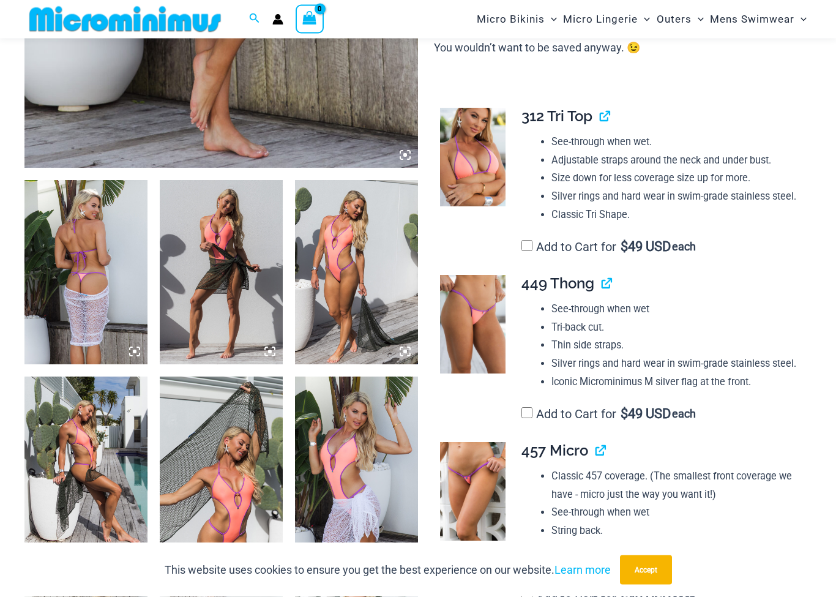
scroll to position [561, 0]
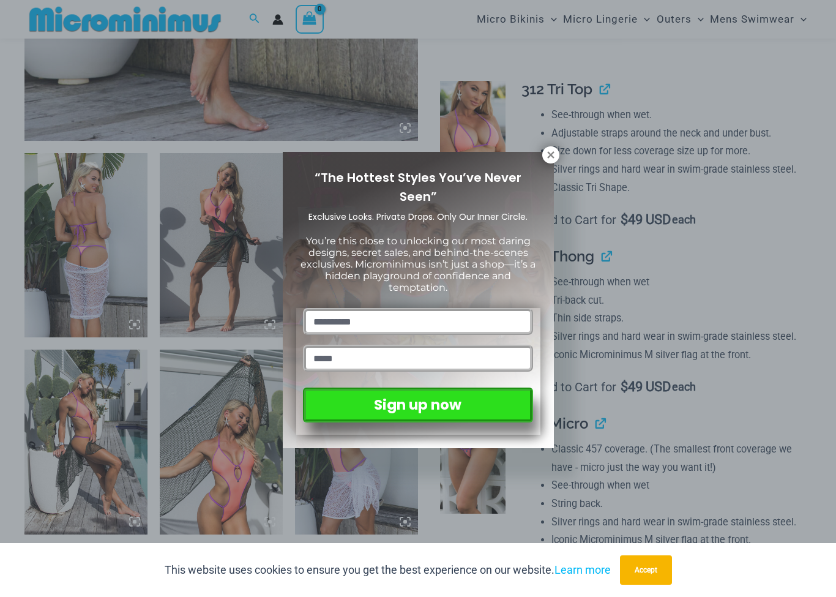
click at [553, 143] on div "“The Hottest Styles You’ve Never Seen” Exclusive Looks. Private Drops. Only Our…" at bounding box center [418, 298] width 836 height 597
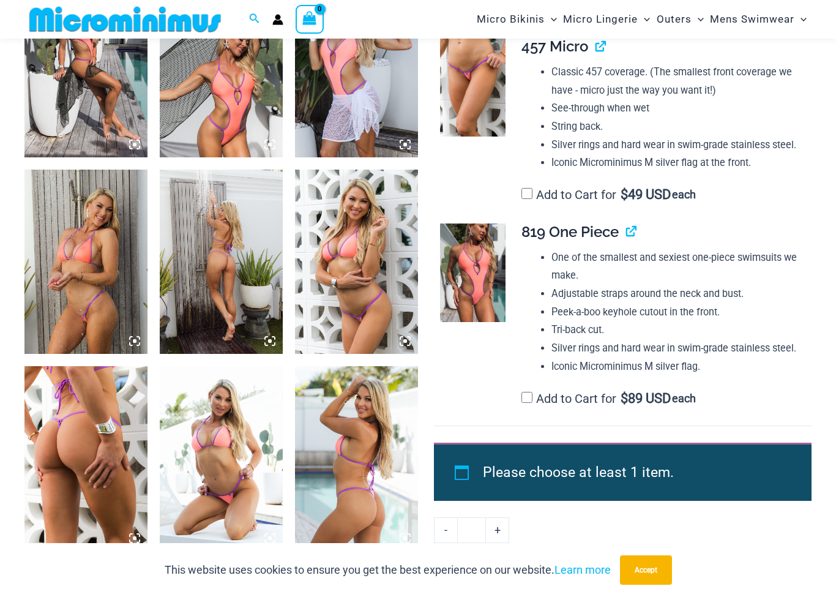
scroll to position [886, 0]
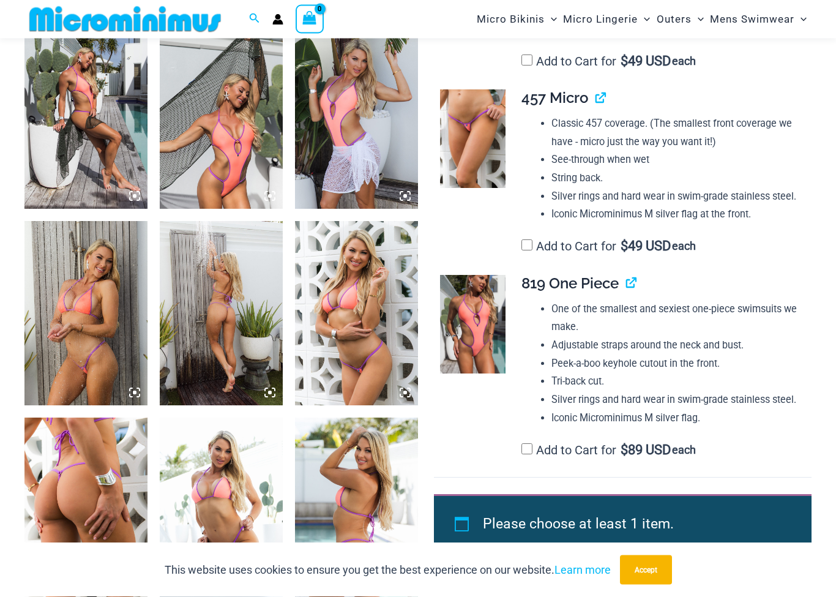
click at [111, 348] on img at bounding box center [85, 313] width 123 height 184
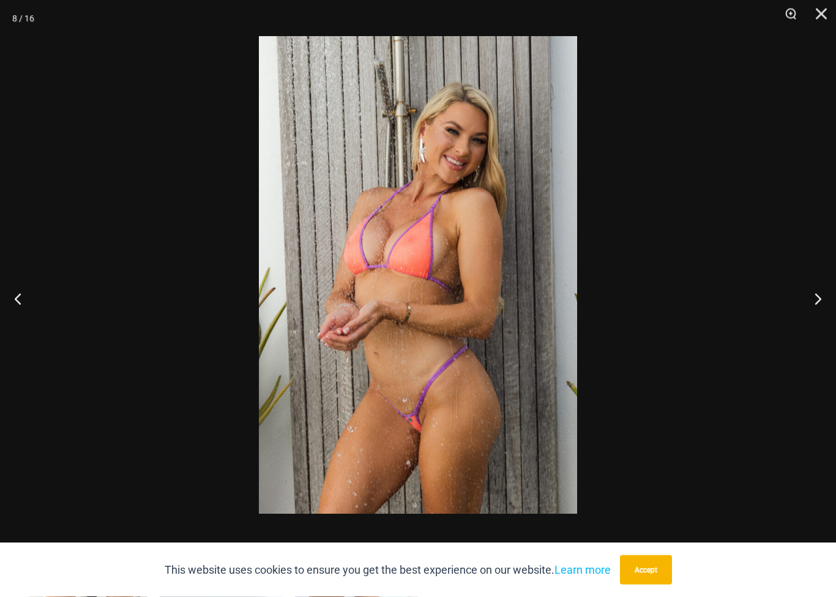
click at [818, 300] on button "Next" at bounding box center [813, 298] width 46 height 61
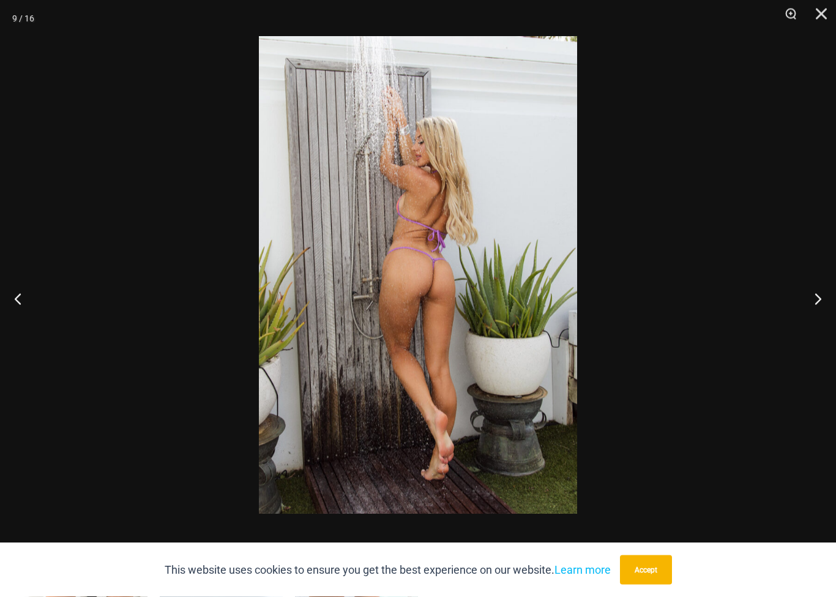
click at [820, 296] on button "Next" at bounding box center [813, 298] width 46 height 61
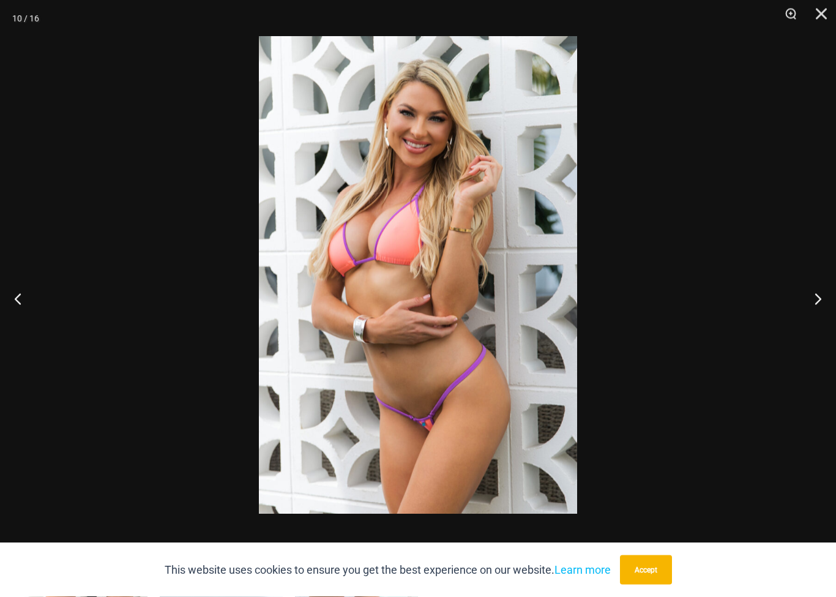
click at [822, 297] on button "Next" at bounding box center [813, 298] width 46 height 61
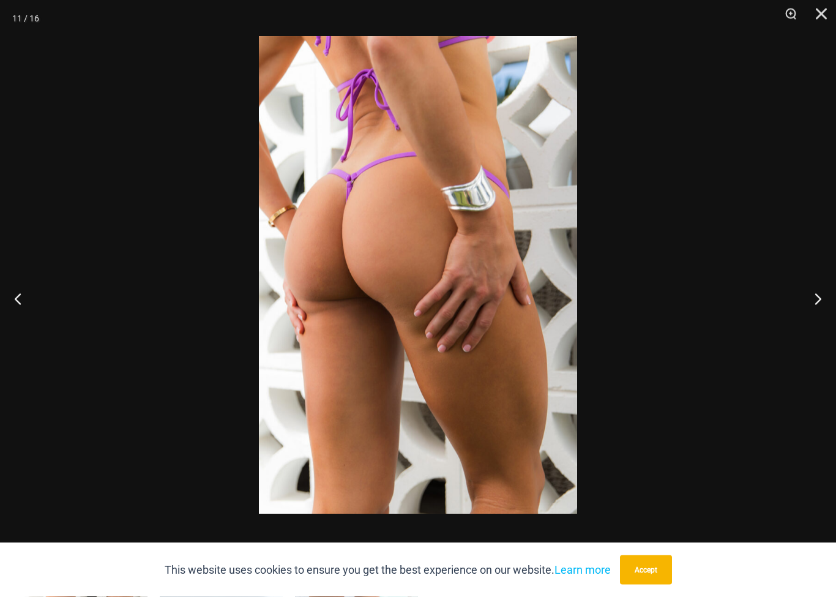
click at [816, 299] on button "Next" at bounding box center [813, 298] width 46 height 61
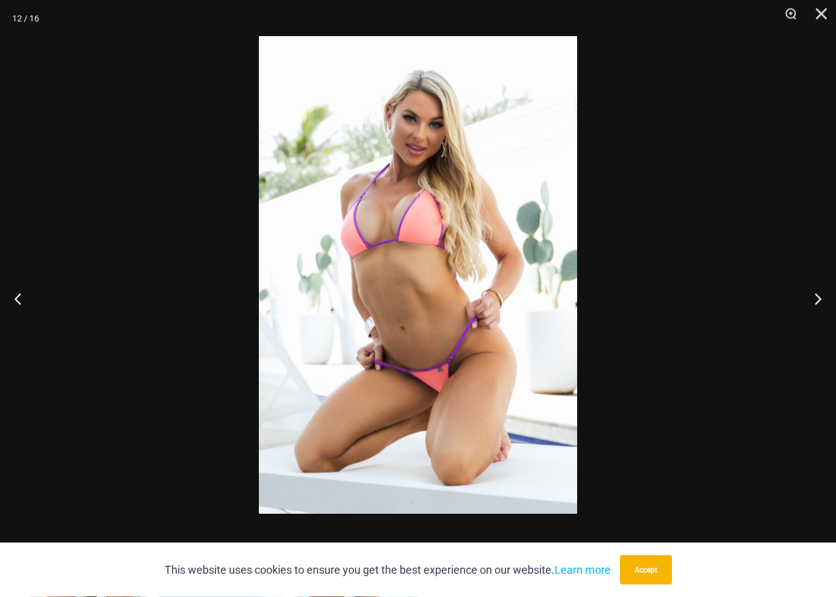
click at [813, 299] on button "Next" at bounding box center [813, 298] width 46 height 61
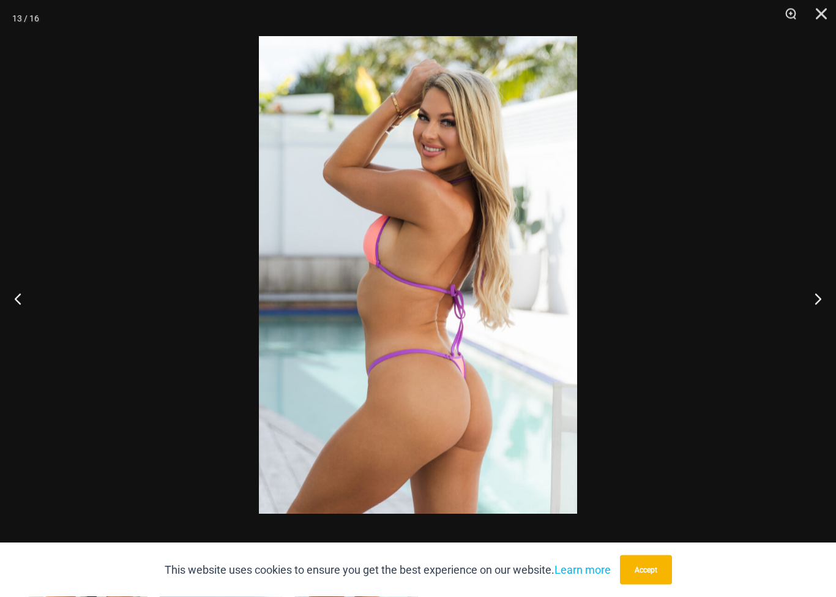
click at [815, 303] on button "Next" at bounding box center [813, 298] width 46 height 61
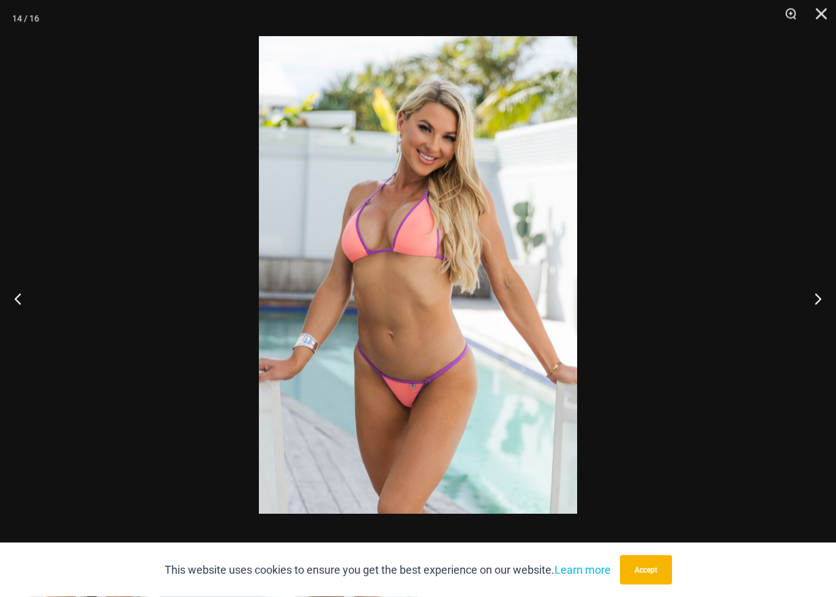
click at [815, 297] on button "Next" at bounding box center [813, 298] width 46 height 61
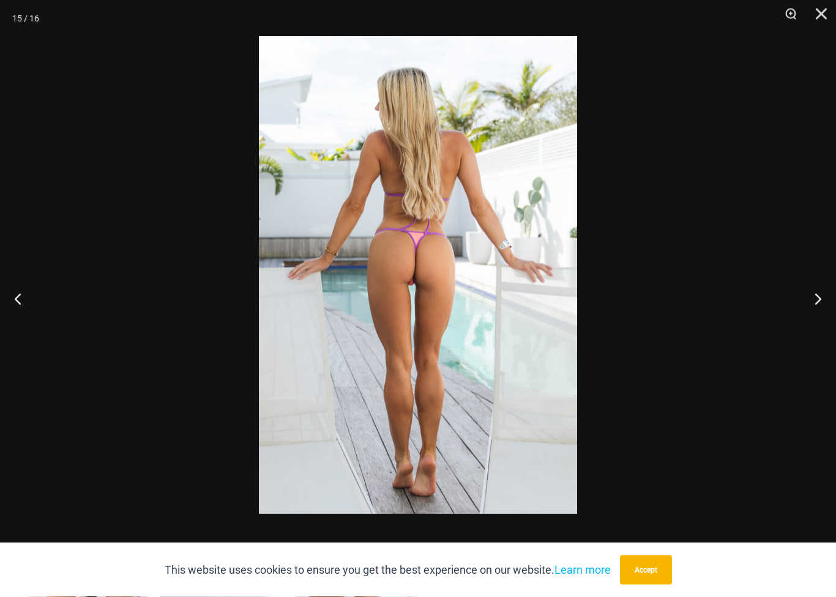
click at [815, 296] on button "Next" at bounding box center [813, 298] width 46 height 61
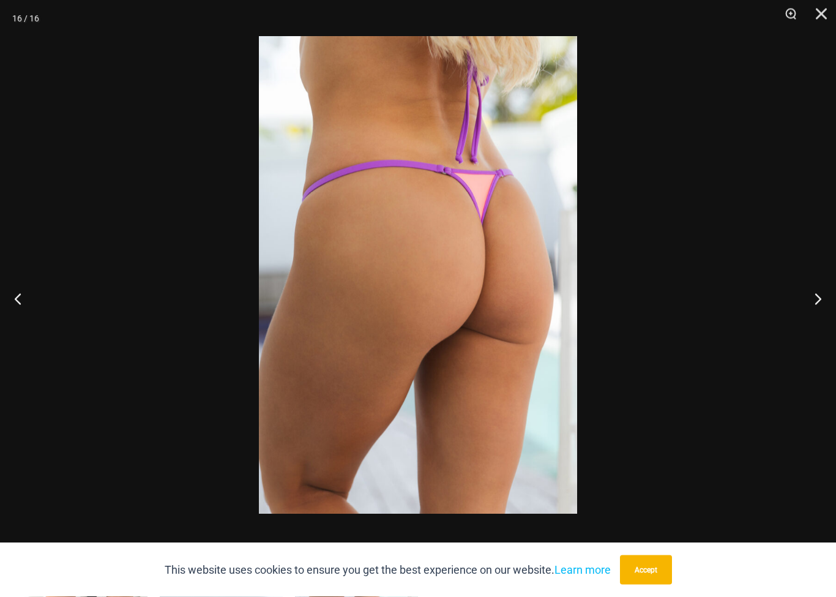
click at [819, 18] on button "Close" at bounding box center [817, 18] width 31 height 37
